Goal: Information Seeking & Learning: Find specific fact

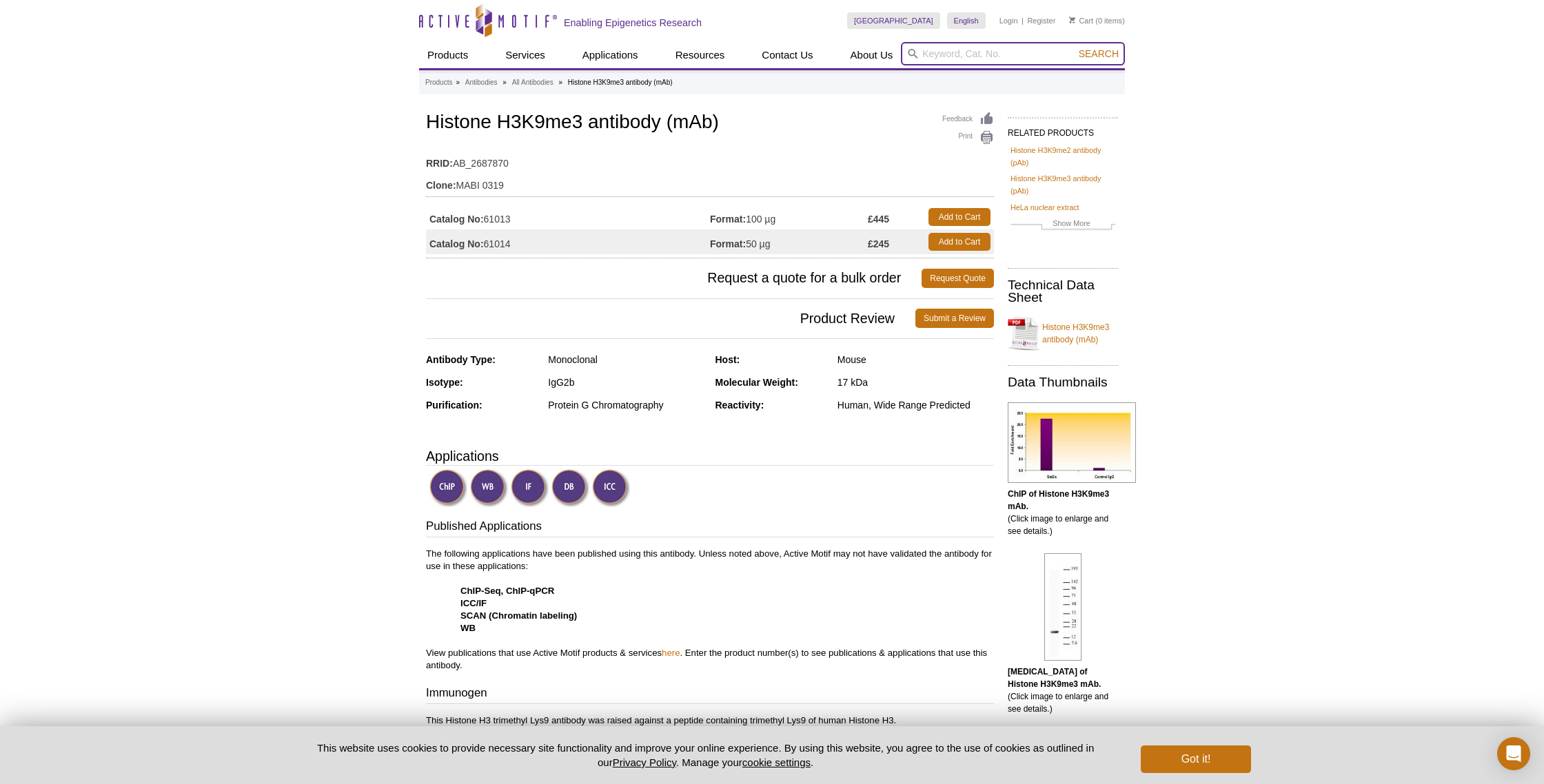
click at [957, 61] on input "search" at bounding box center [1012, 53] width 224 height 23
type input "3975"
click at [1075, 47] on button "Search" at bounding box center [1099, 53] width 48 height 13
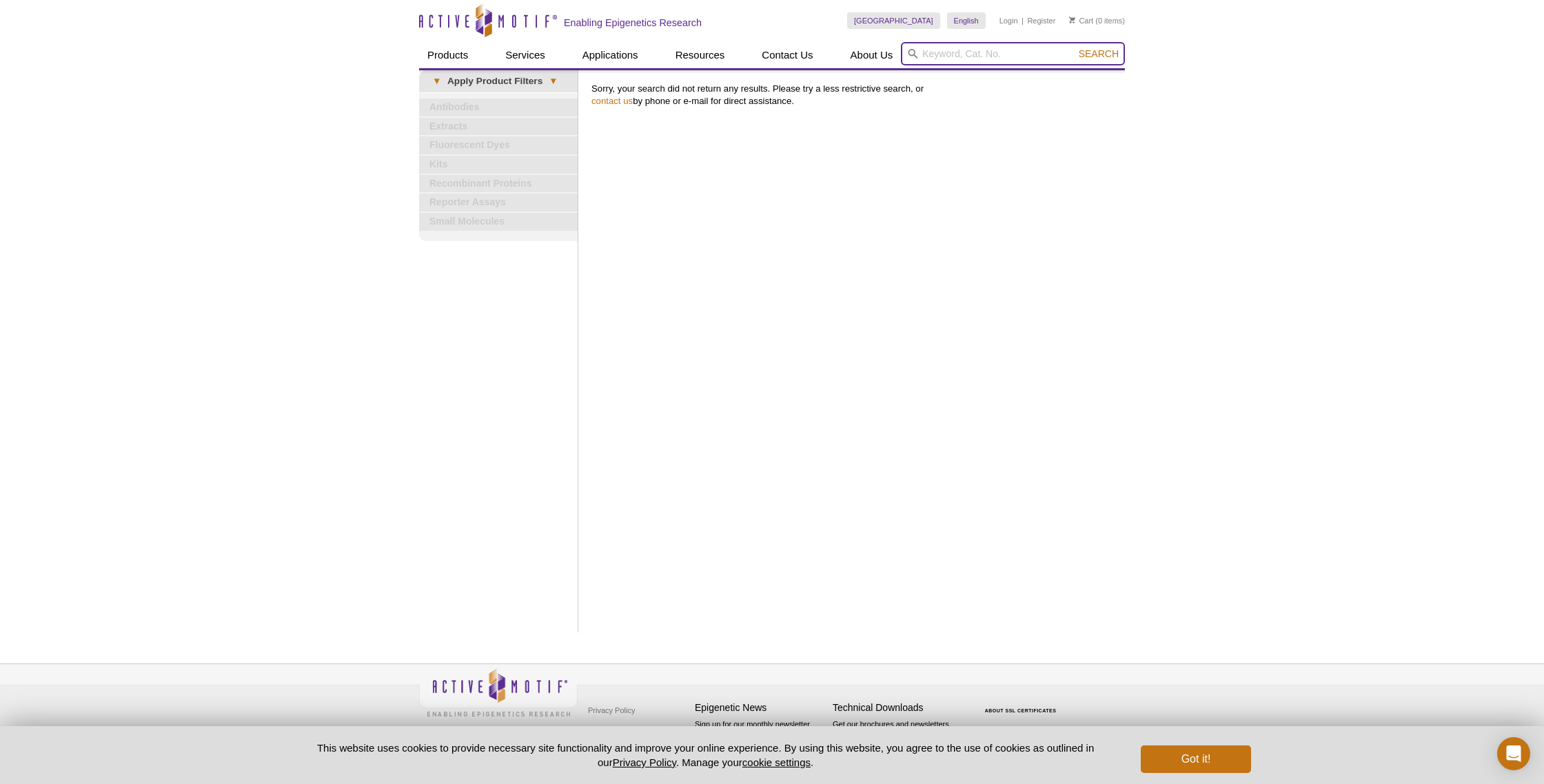
click at [985, 53] on input "search" at bounding box center [1012, 53] width 224 height 23
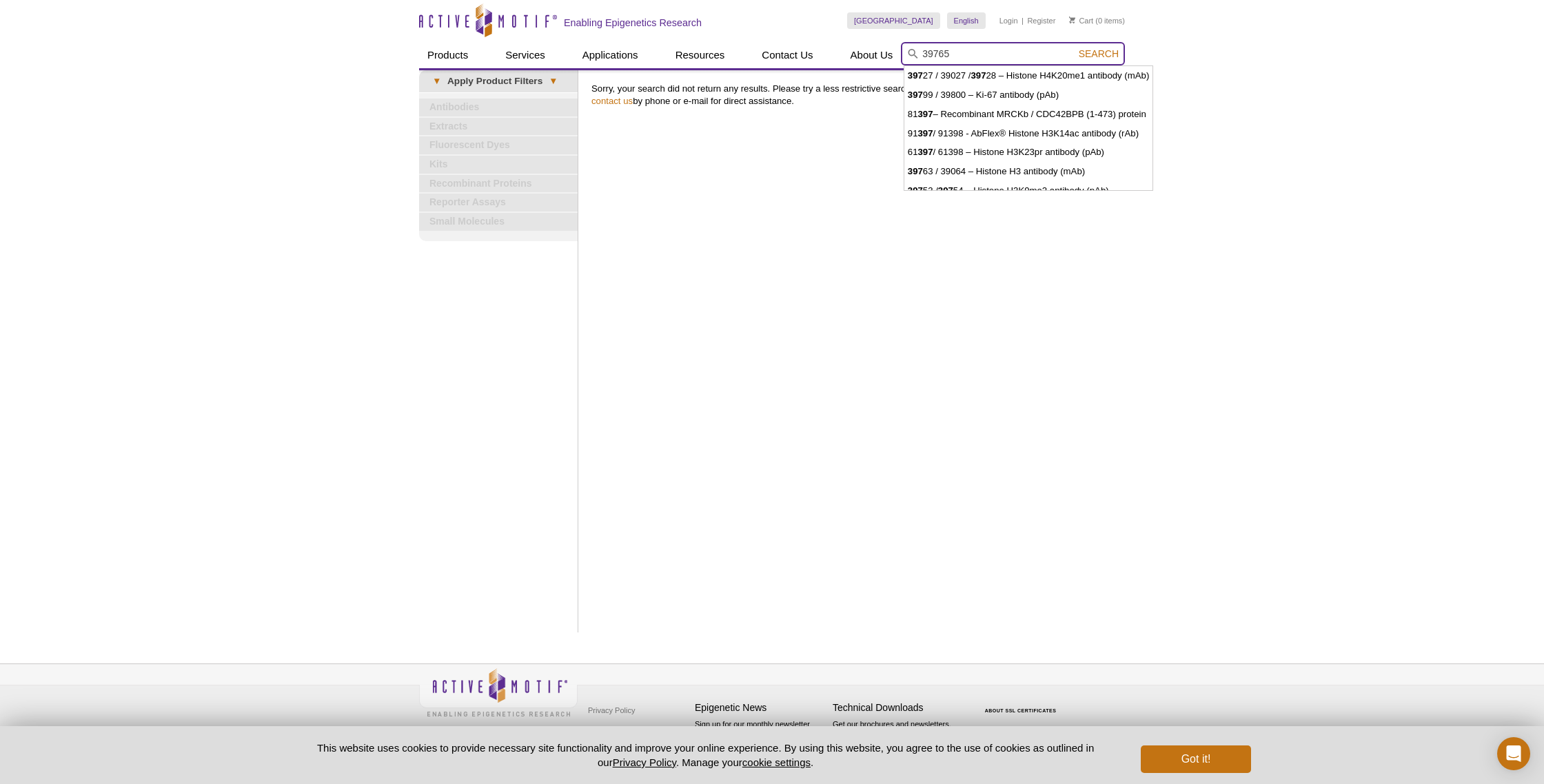
click at [1075, 47] on button "Search" at bounding box center [1099, 53] width 48 height 13
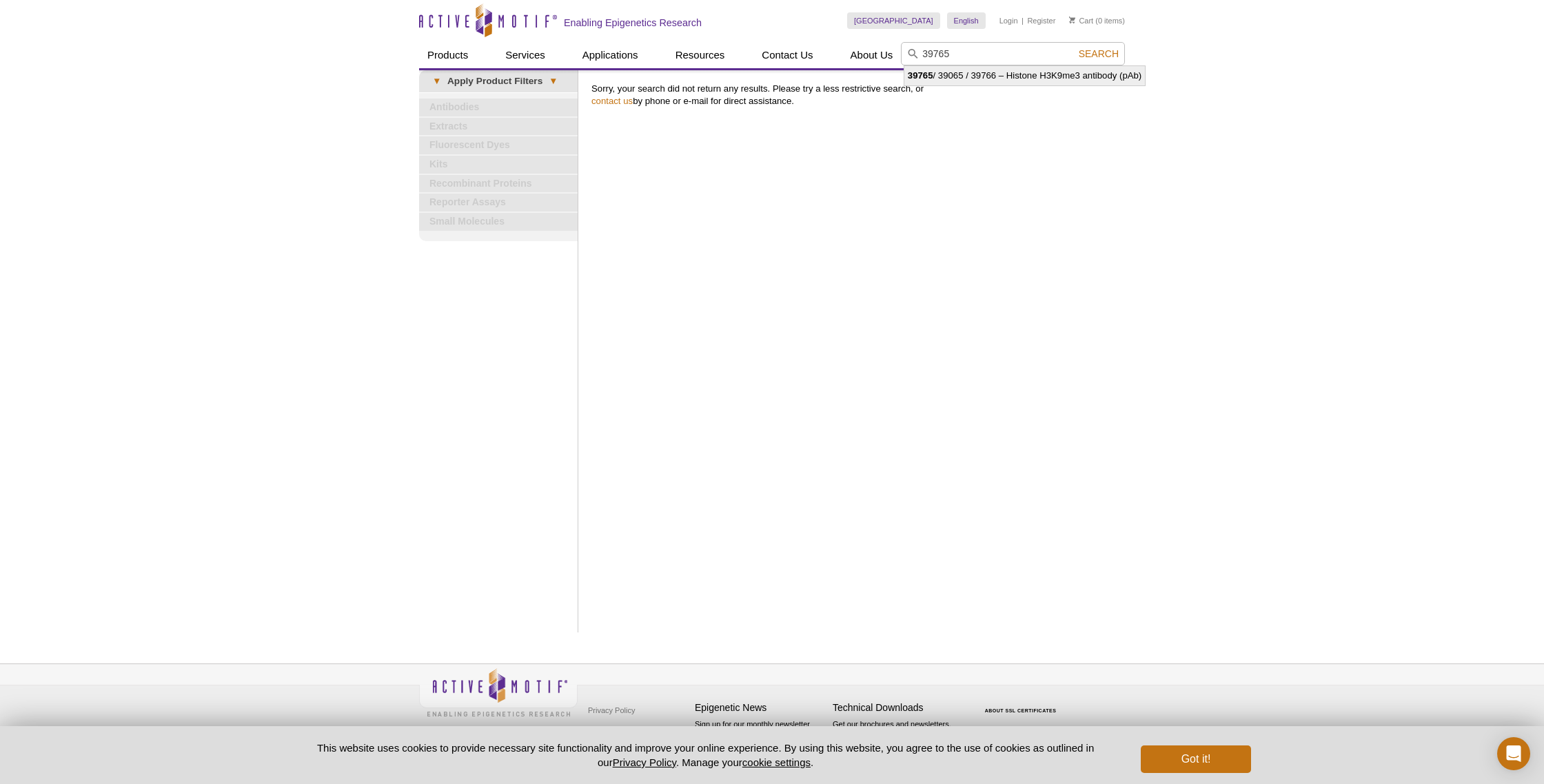
click at [1084, 75] on li "39765 / 39065 / 39766 – Histone H3K9me3 antibody (pAb)" at bounding box center [1024, 76] width 241 height 19
type input "39765 / 39065 / 39766 – Histone H3K9me3 antibody (pAb)"
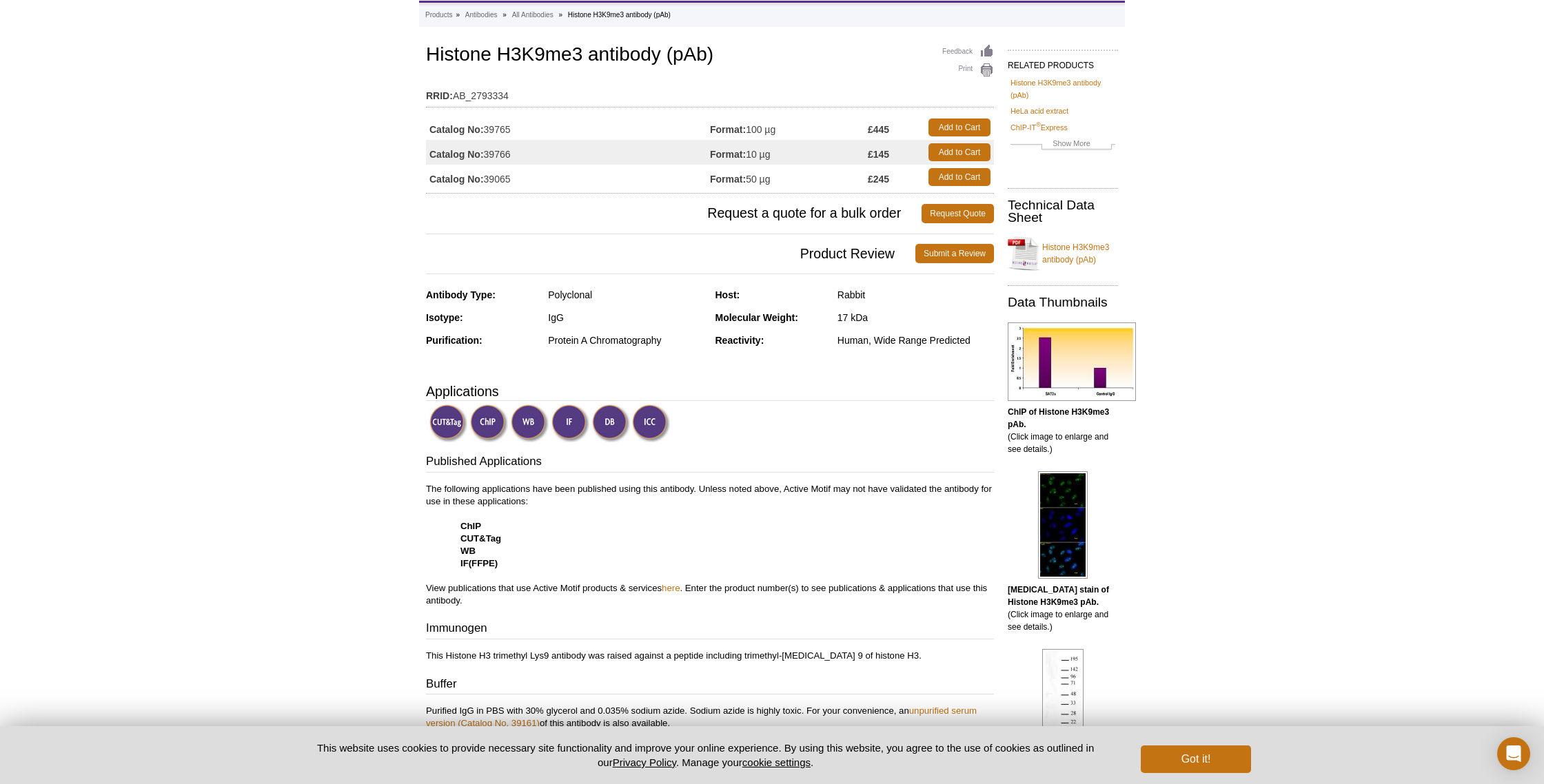
scroll to position [70, 0]
